Goal: Task Accomplishment & Management: Use online tool/utility

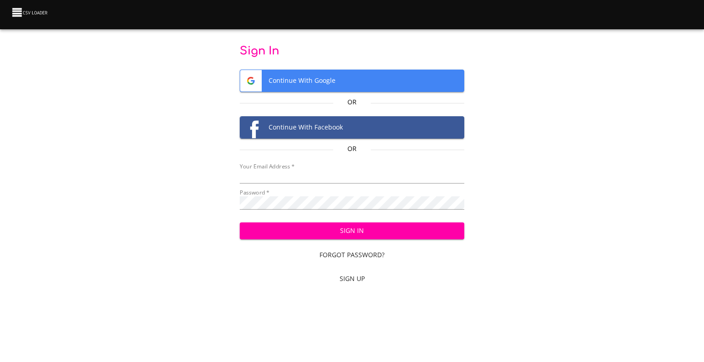
type input "[EMAIL_ADDRESS][DOMAIN_NAME]"
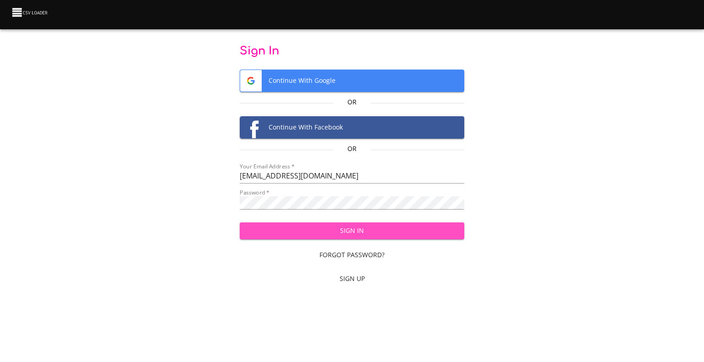
click at [414, 225] on span "Sign In" at bounding box center [352, 230] width 210 height 11
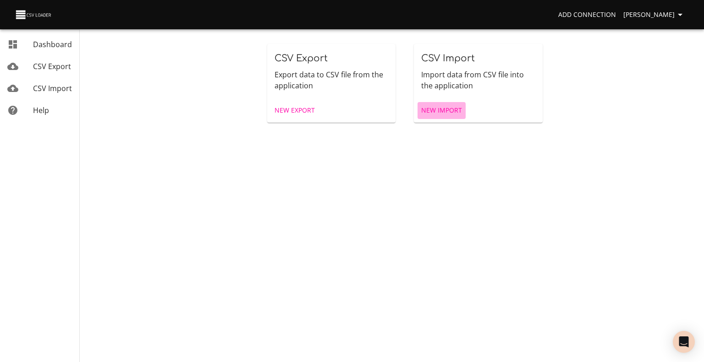
click at [436, 111] on span "New Import" at bounding box center [441, 110] width 41 height 11
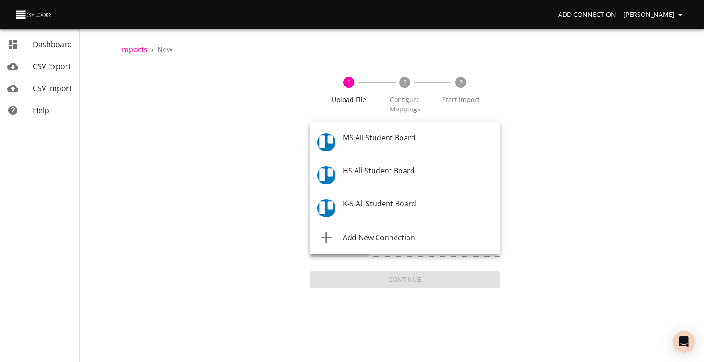
click at [364, 146] on body "Add Connection [PERSON_NAME] Dashboard CSV Export CSV Import Help Imports › New…" at bounding box center [352, 181] width 704 height 362
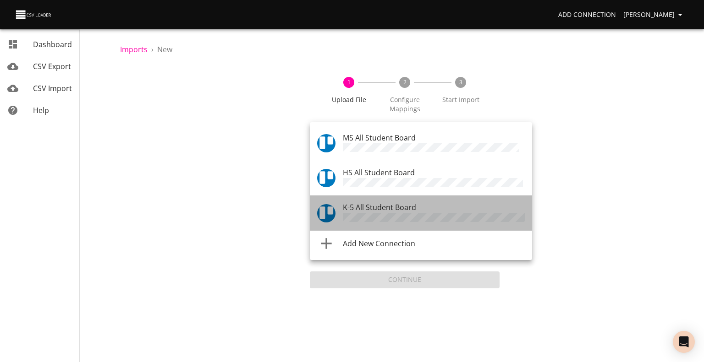
click at [364, 205] on span "K-5 All Student Board" at bounding box center [379, 207] width 73 height 10
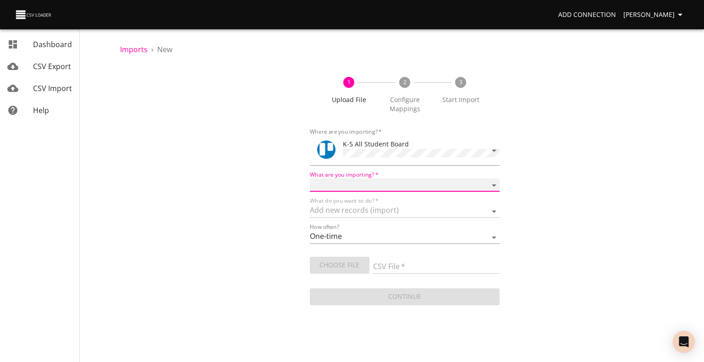
click at [366, 180] on select "Boards Cards Checkitems Checklists" at bounding box center [405, 185] width 190 height 13
select select "cards"
click at [310, 179] on select "Boards Cards Checkitems Checklists" at bounding box center [405, 185] width 190 height 13
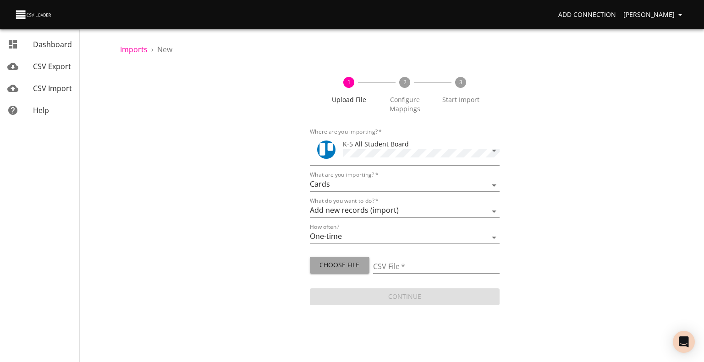
click at [332, 268] on span "Choose File" at bounding box center [339, 265] width 45 height 11
type input "ES 08292025.csv"
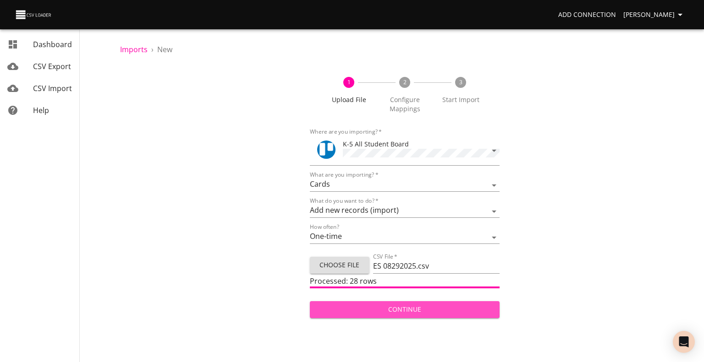
click at [390, 306] on span "Continue" at bounding box center [404, 309] width 175 height 11
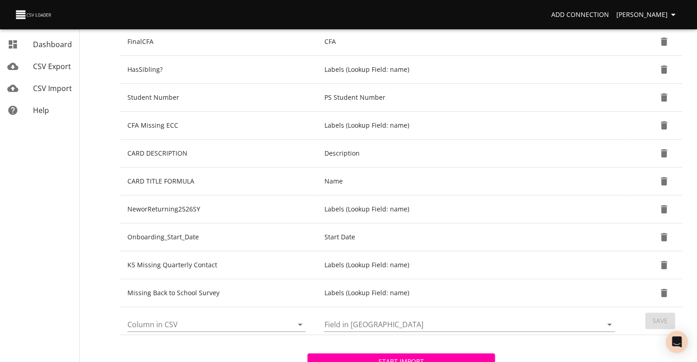
scroll to position [255, 0]
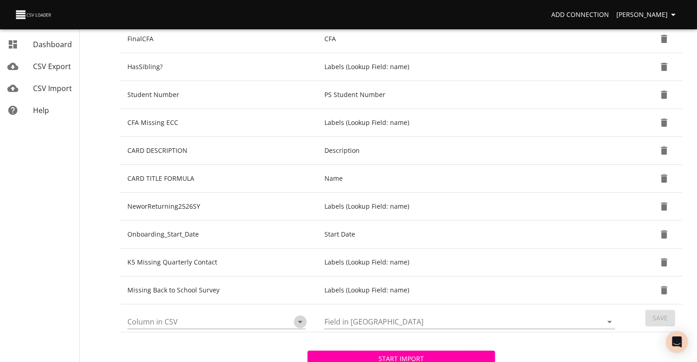
click at [302, 319] on icon "Open" at bounding box center [300, 322] width 11 height 11
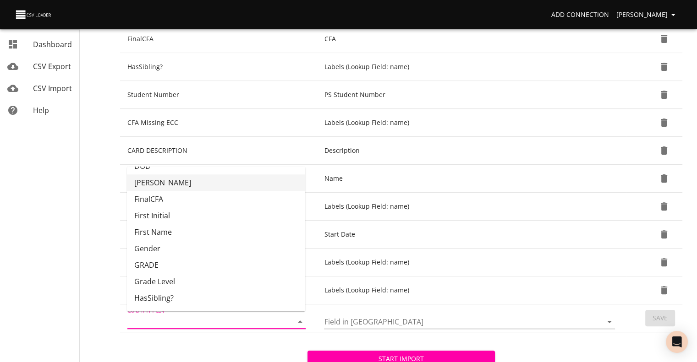
scroll to position [62, 0]
click at [242, 257] on li "GRADE" at bounding box center [216, 265] width 178 height 16
type input "GRADE"
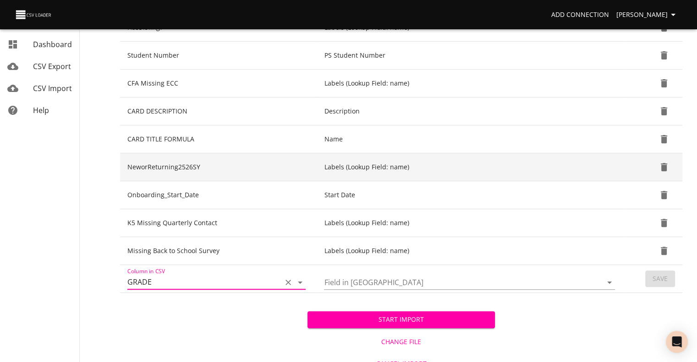
scroll to position [305, 0]
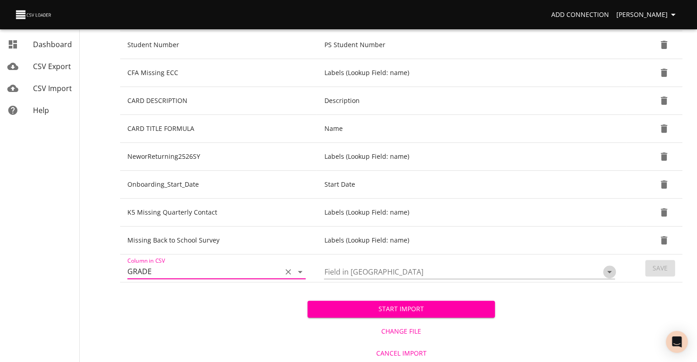
click at [607, 269] on icon "Open" at bounding box center [609, 272] width 11 height 11
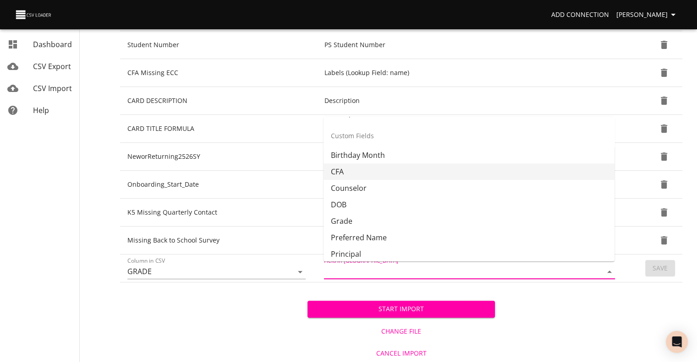
scroll to position [205, 0]
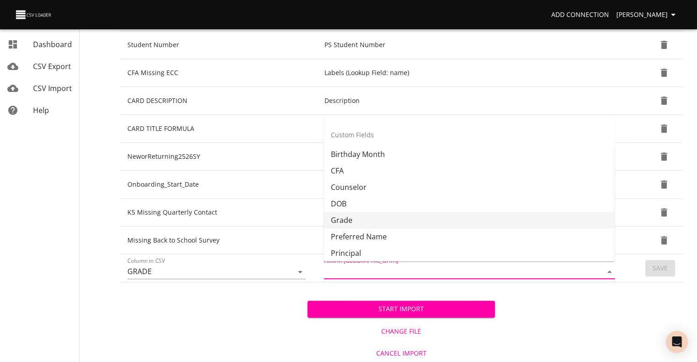
click at [530, 225] on li "Grade" at bounding box center [468, 220] width 291 height 16
type input "Grade"
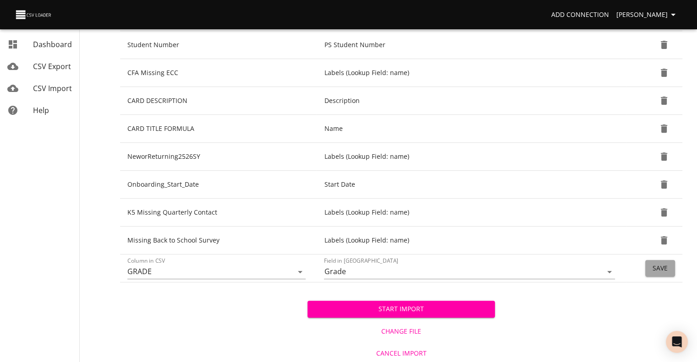
click at [652, 267] on span "Save" at bounding box center [659, 268] width 15 height 11
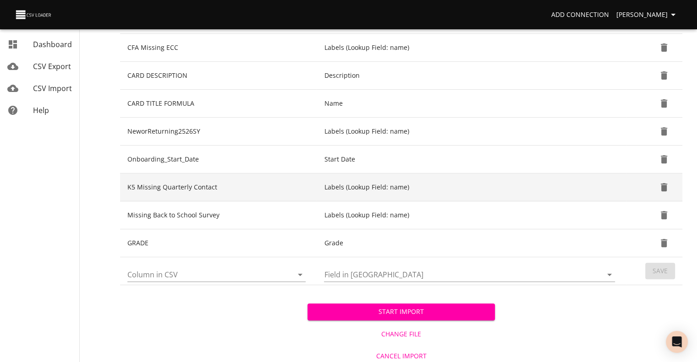
scroll to position [333, 0]
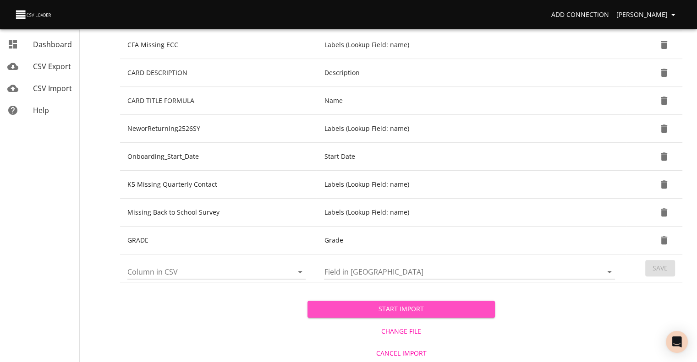
click at [461, 301] on button "Start Import" at bounding box center [400, 309] width 187 height 17
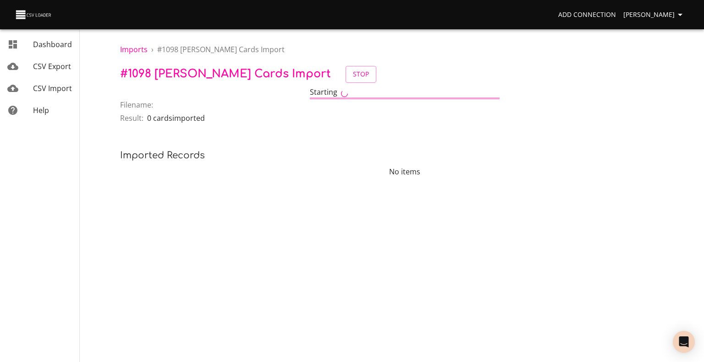
click at [50, 89] on span "CSV Import" at bounding box center [52, 88] width 39 height 10
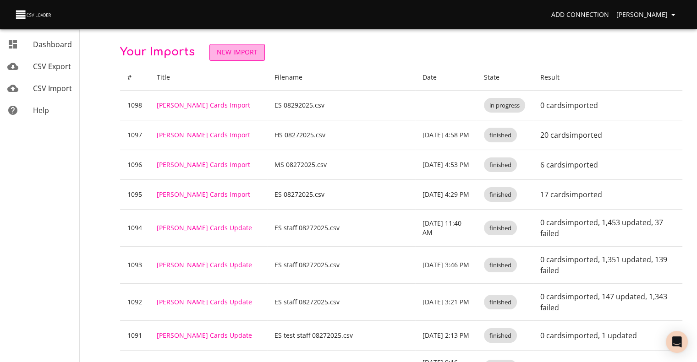
click at [221, 50] on span "New Import" at bounding box center [237, 52] width 41 height 11
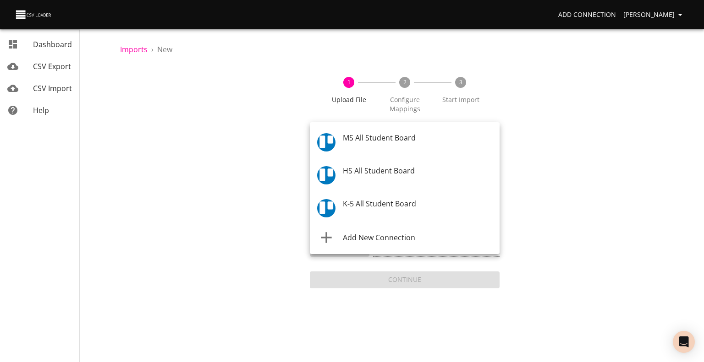
click at [335, 137] on body "Add Connection Celeste Claggett Dashboard CSV Export CSV Import Help Imports › …" at bounding box center [352, 181] width 704 height 362
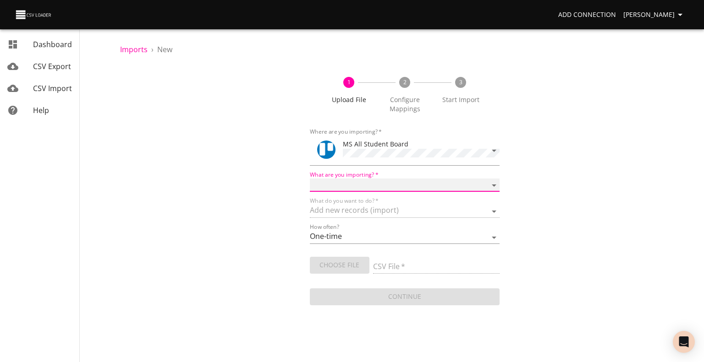
click at [363, 180] on select "Boards Cards Checkitems Checklists" at bounding box center [405, 185] width 190 height 13
select select "cards"
click at [310, 179] on select "Boards Cards Checkitems Checklists" at bounding box center [405, 185] width 190 height 13
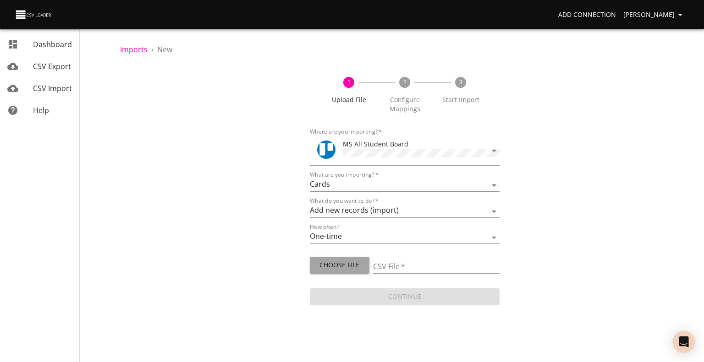
click at [342, 257] on button "Choose File" at bounding box center [340, 265] width 60 height 17
type input "MS 08292025.csv"
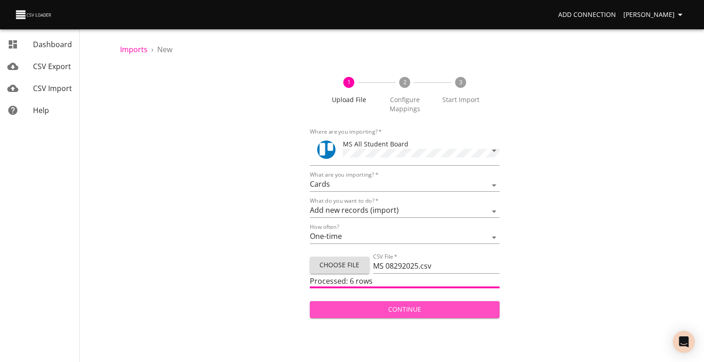
click at [390, 311] on span "Continue" at bounding box center [404, 309] width 175 height 11
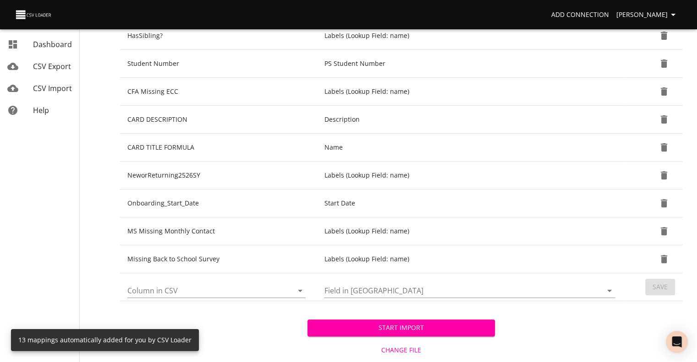
scroll to position [305, 0]
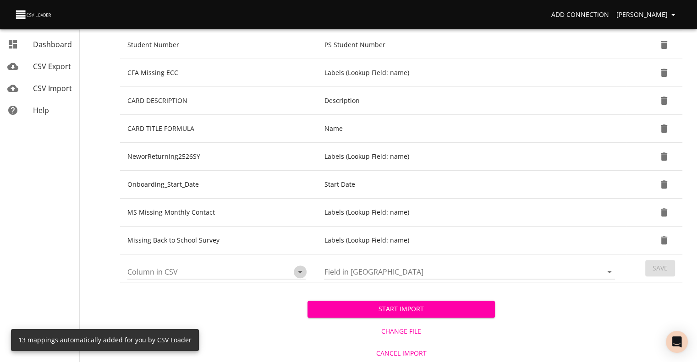
click at [298, 271] on icon "Open" at bounding box center [300, 272] width 11 height 11
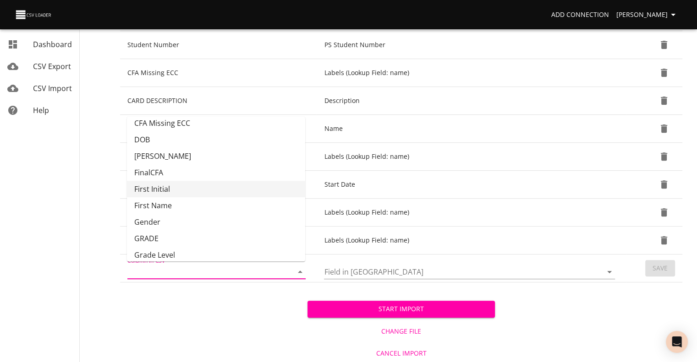
scroll to position [48, 0]
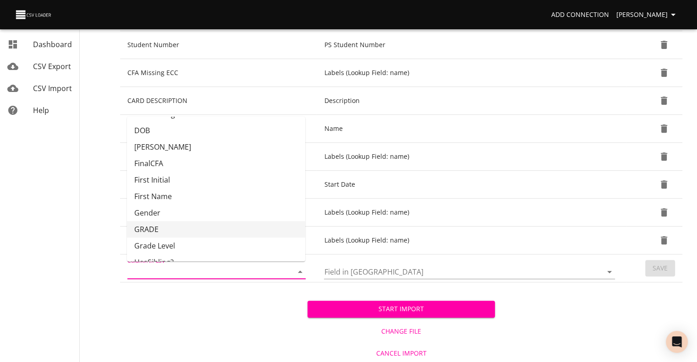
click at [233, 227] on li "GRADE" at bounding box center [216, 229] width 178 height 16
type input "GRADE"
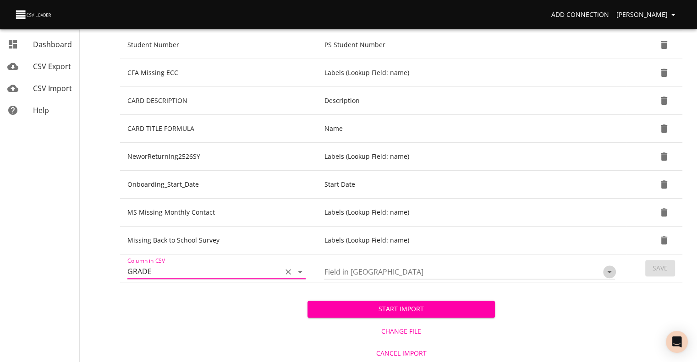
click at [609, 273] on icon "Open" at bounding box center [609, 272] width 11 height 11
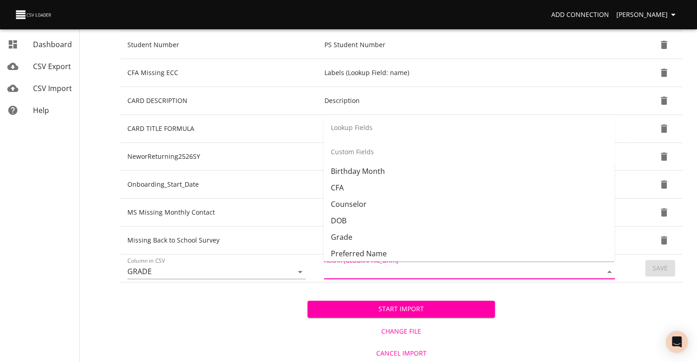
scroll to position [190, 0]
click at [508, 235] on li "Grade" at bounding box center [468, 235] width 291 height 16
type input "Grade"
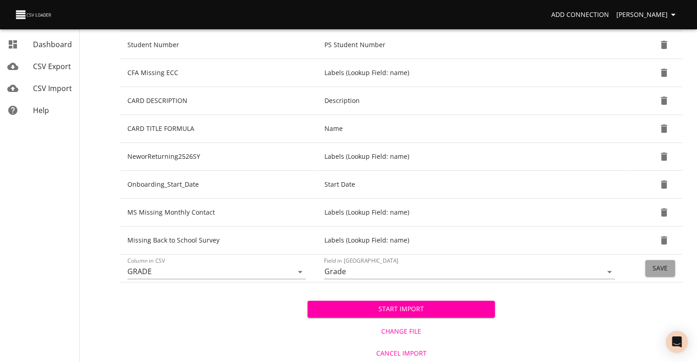
click at [652, 269] on span "Save" at bounding box center [659, 268] width 15 height 11
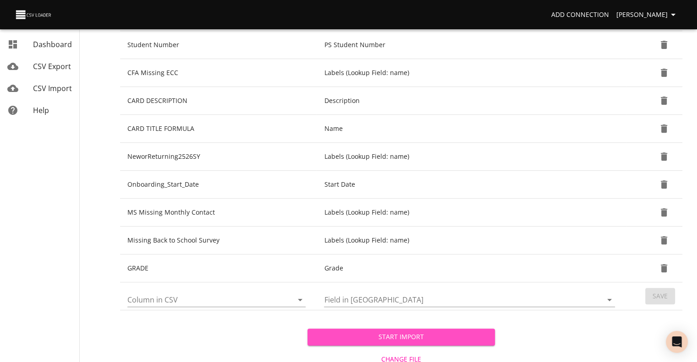
click at [432, 332] on span "Start Import" at bounding box center [401, 337] width 173 height 11
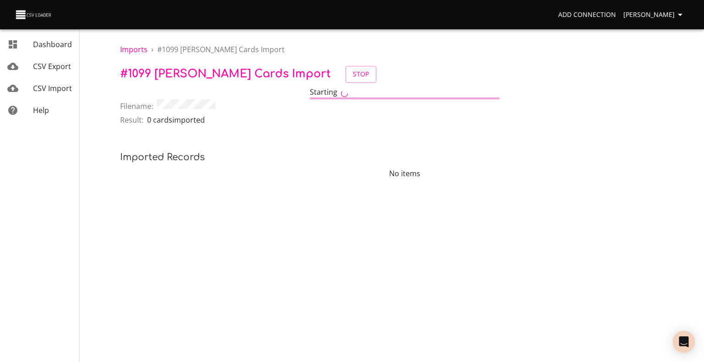
click at [58, 87] on span "CSV Import" at bounding box center [52, 88] width 39 height 10
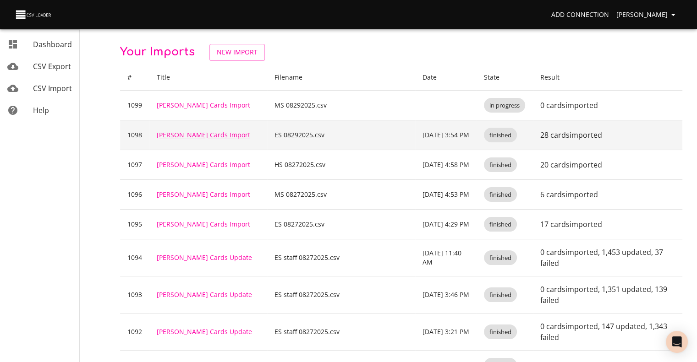
click at [194, 133] on link "Trello Cards Import" at bounding box center [203, 135] width 93 height 9
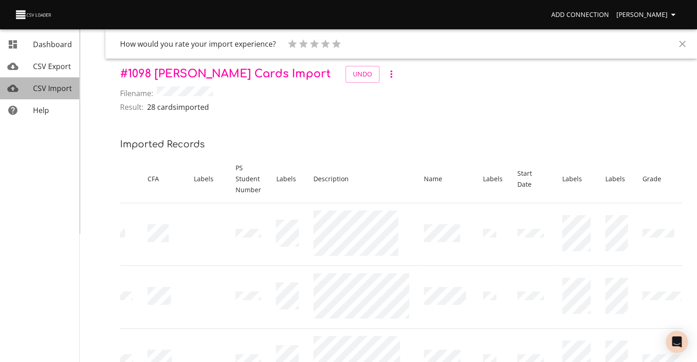
click at [64, 87] on span "CSV Import" at bounding box center [52, 88] width 39 height 10
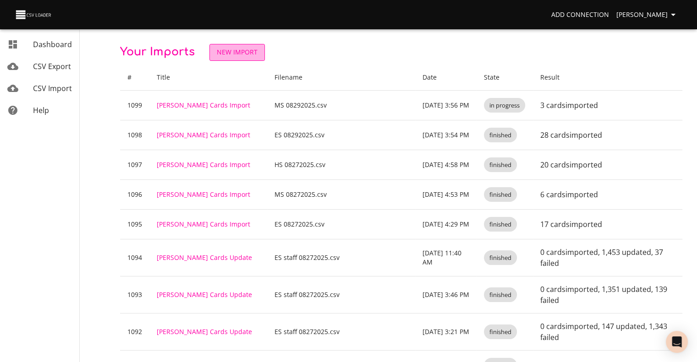
click at [233, 58] on link "New Import" at bounding box center [236, 52] width 55 height 17
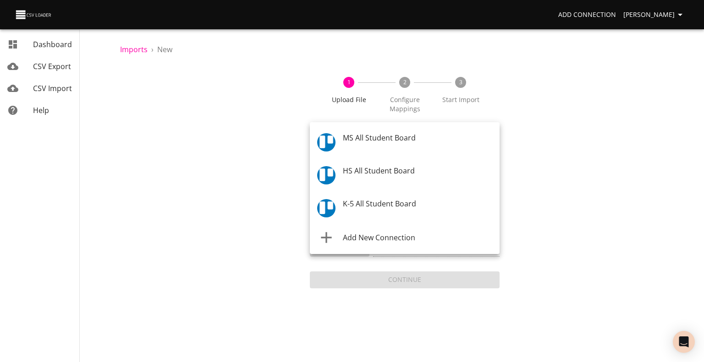
click at [354, 145] on body "Add Connection Celeste Claggett Dashboard CSV Export CSV Import Help Imports › …" at bounding box center [352, 181] width 704 height 362
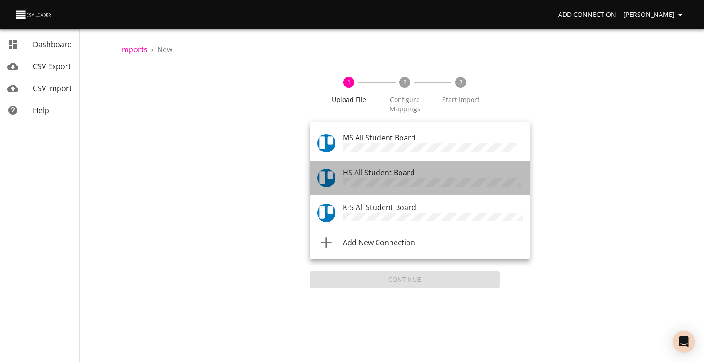
click at [355, 168] on span "HS All Student Board" at bounding box center [379, 173] width 72 height 10
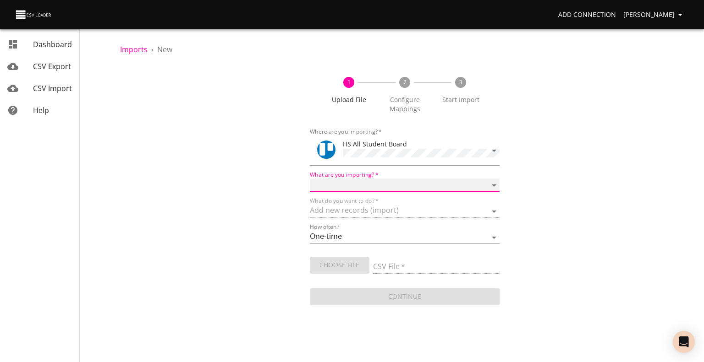
click at [355, 181] on select "Boards Cards Checkitems Checklists" at bounding box center [405, 185] width 190 height 13
select select "cards"
click at [310, 179] on select "Boards Cards Checkitems Checklists" at bounding box center [405, 185] width 190 height 13
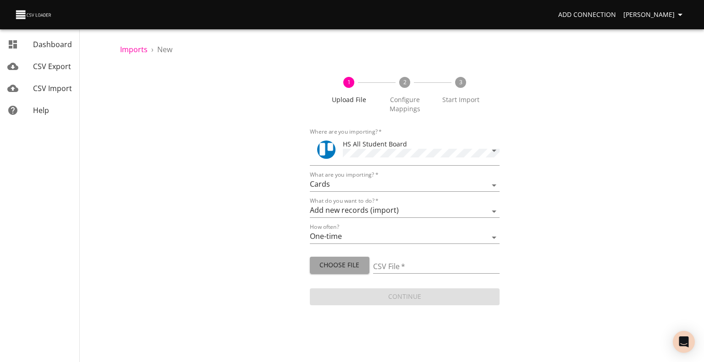
click at [332, 267] on span "Choose File" at bounding box center [339, 265] width 45 height 11
type input "HS 08292025.csv"
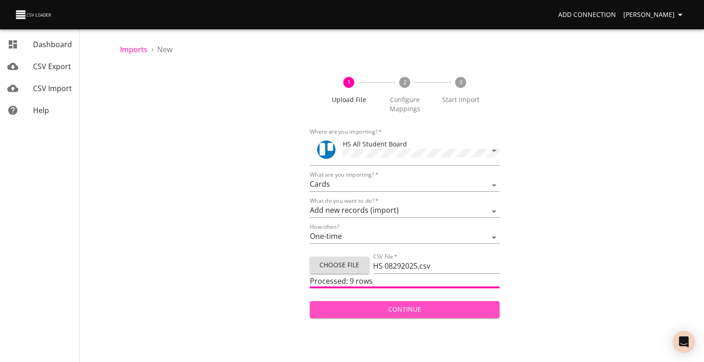
click at [447, 304] on span "Continue" at bounding box center [404, 309] width 175 height 11
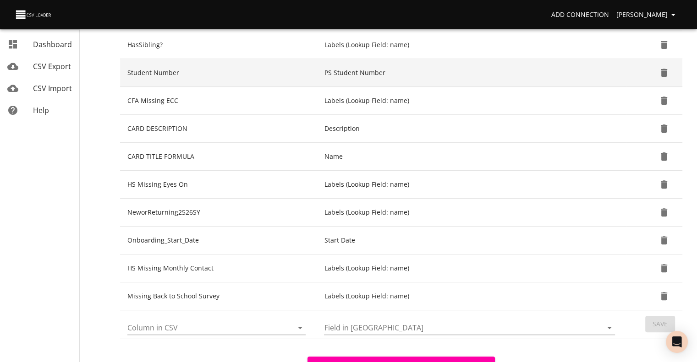
scroll to position [278, 0]
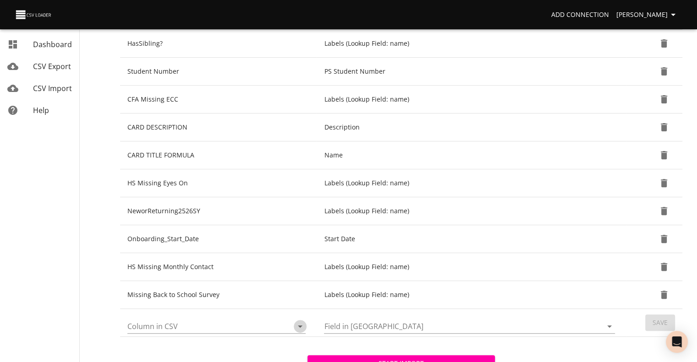
click at [303, 321] on icon "Open" at bounding box center [300, 326] width 11 height 11
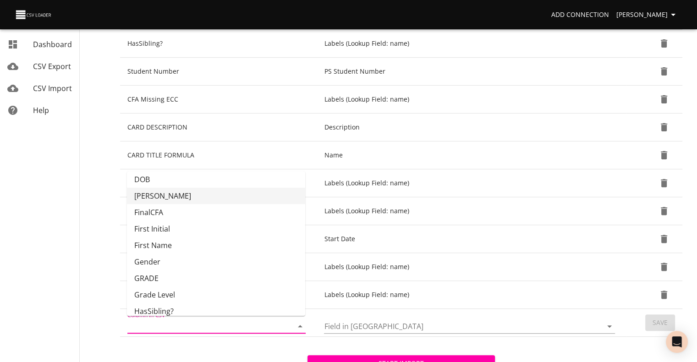
scroll to position [55, 0]
click at [246, 272] on li "GRADE" at bounding box center [216, 277] width 178 height 16
type input "GRADE"
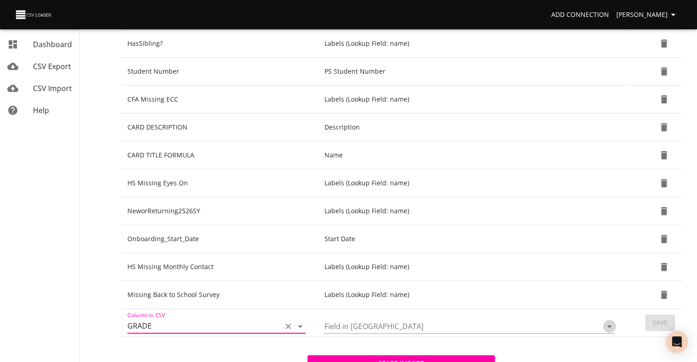
click at [610, 328] on icon "Open" at bounding box center [609, 326] width 11 height 11
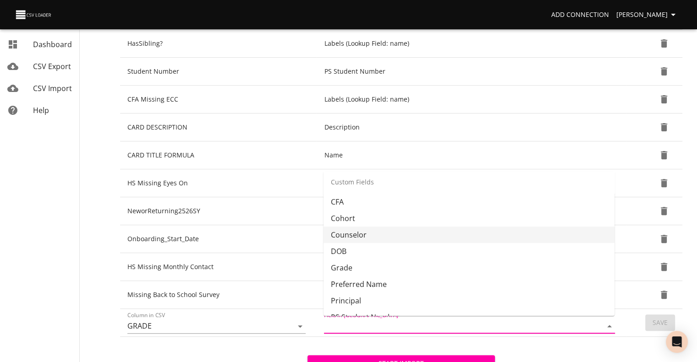
scroll to position [230, 0]
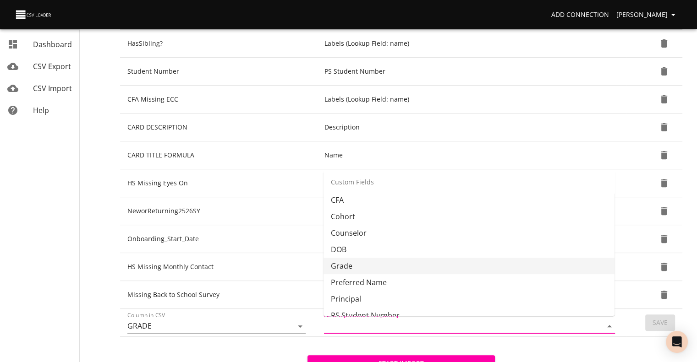
click at [539, 265] on li "Grade" at bounding box center [468, 266] width 291 height 16
type input "Grade"
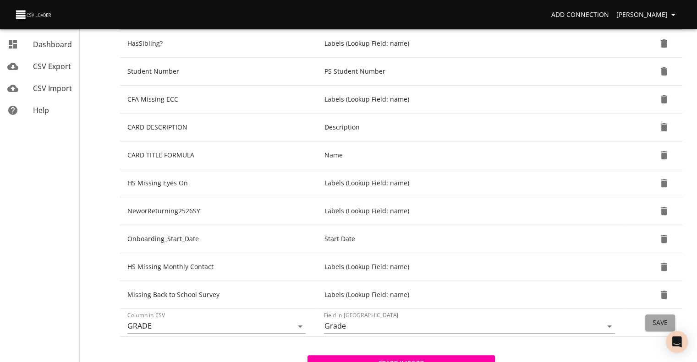
click at [650, 324] on button "Save" at bounding box center [660, 323] width 30 height 17
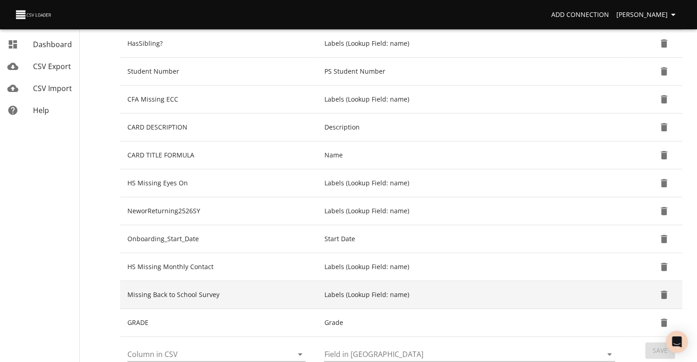
scroll to position [360, 0]
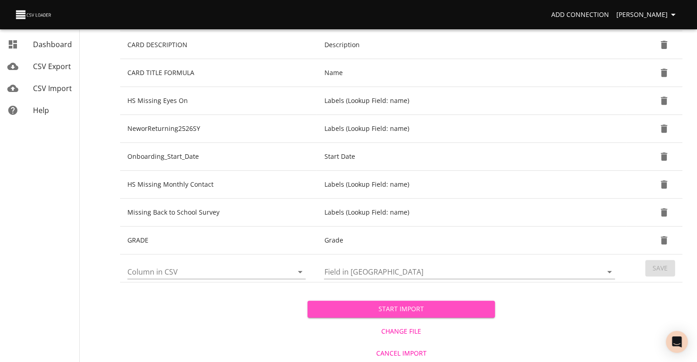
click at [357, 310] on span "Start Import" at bounding box center [401, 309] width 173 height 11
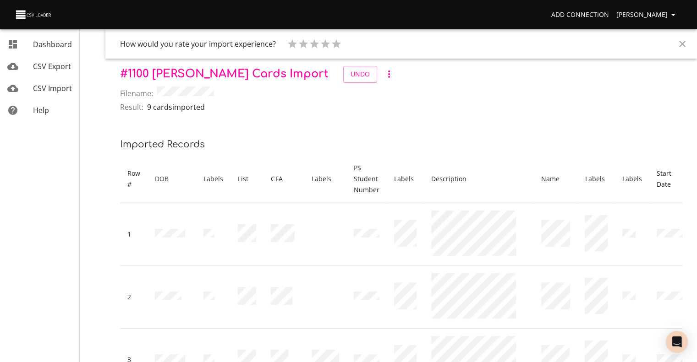
click at [55, 89] on span "CSV Import" at bounding box center [52, 88] width 39 height 10
